Goal: Find specific page/section: Find specific page/section

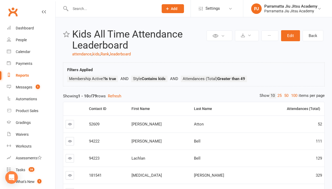
click at [292, 95] on link "100" at bounding box center [293, 96] width 9 height 6
click at [0, 0] on div "Loading" at bounding box center [0, 0] width 0 height 0
